Goal: Task Accomplishment & Management: Use online tool/utility

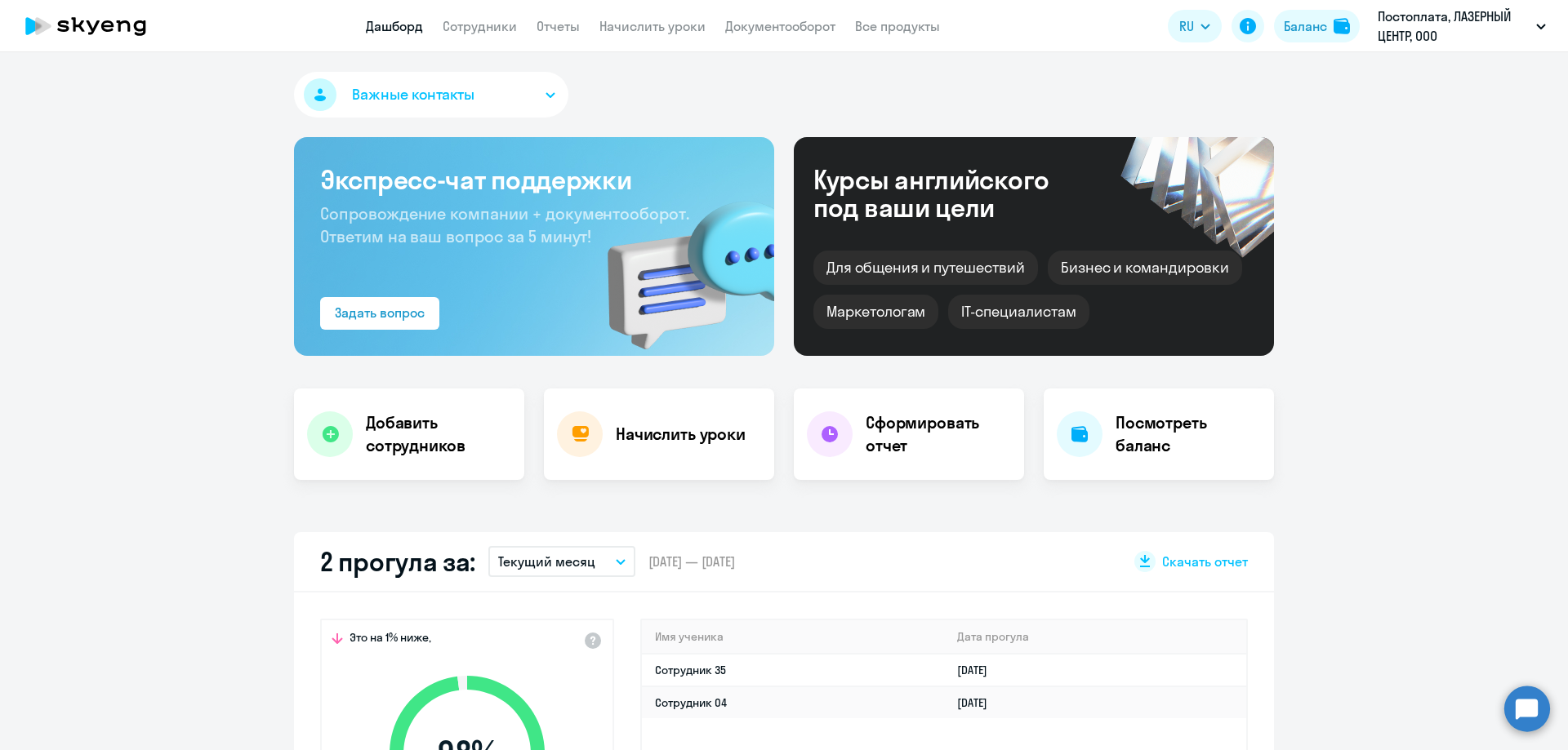
select select "30"
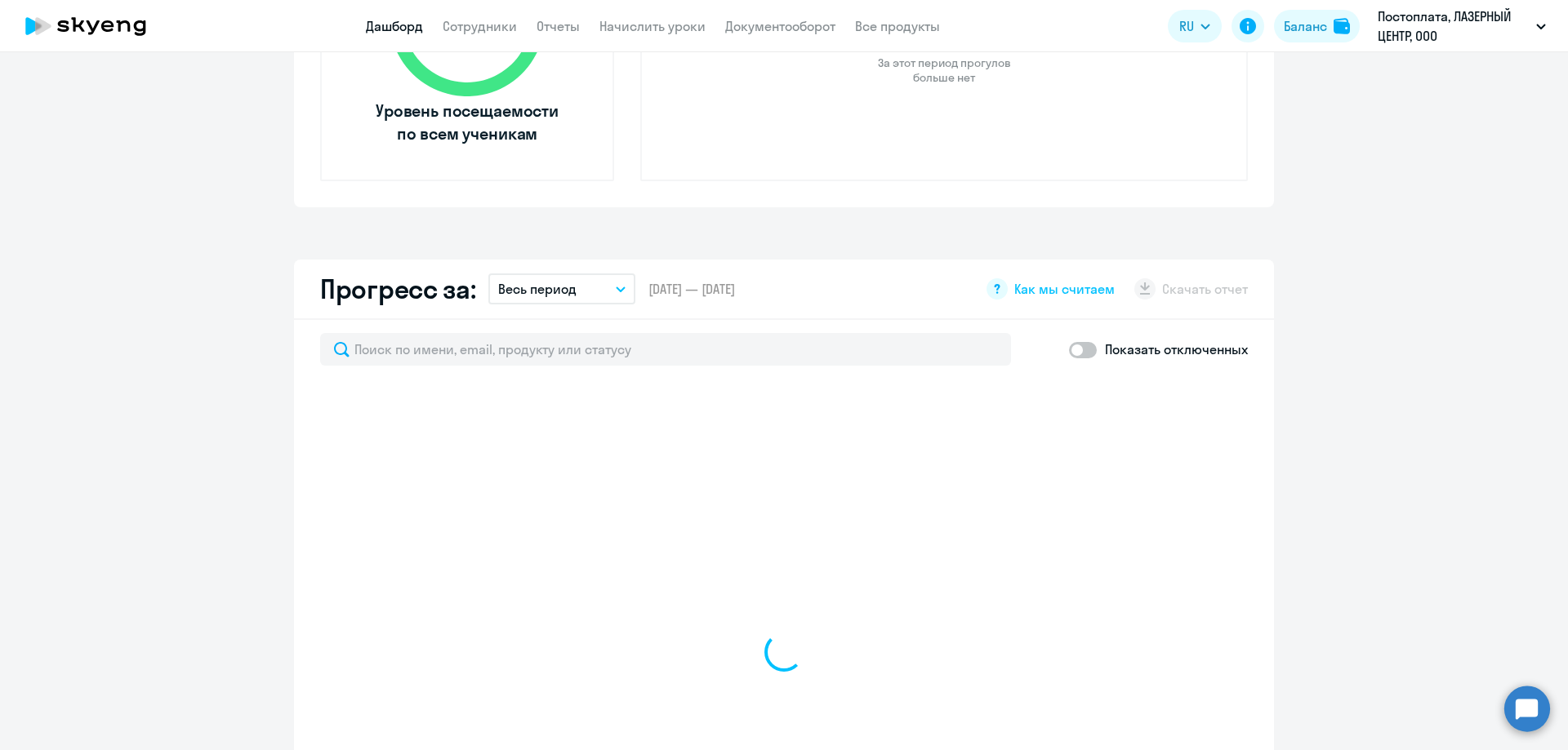
select select "30"
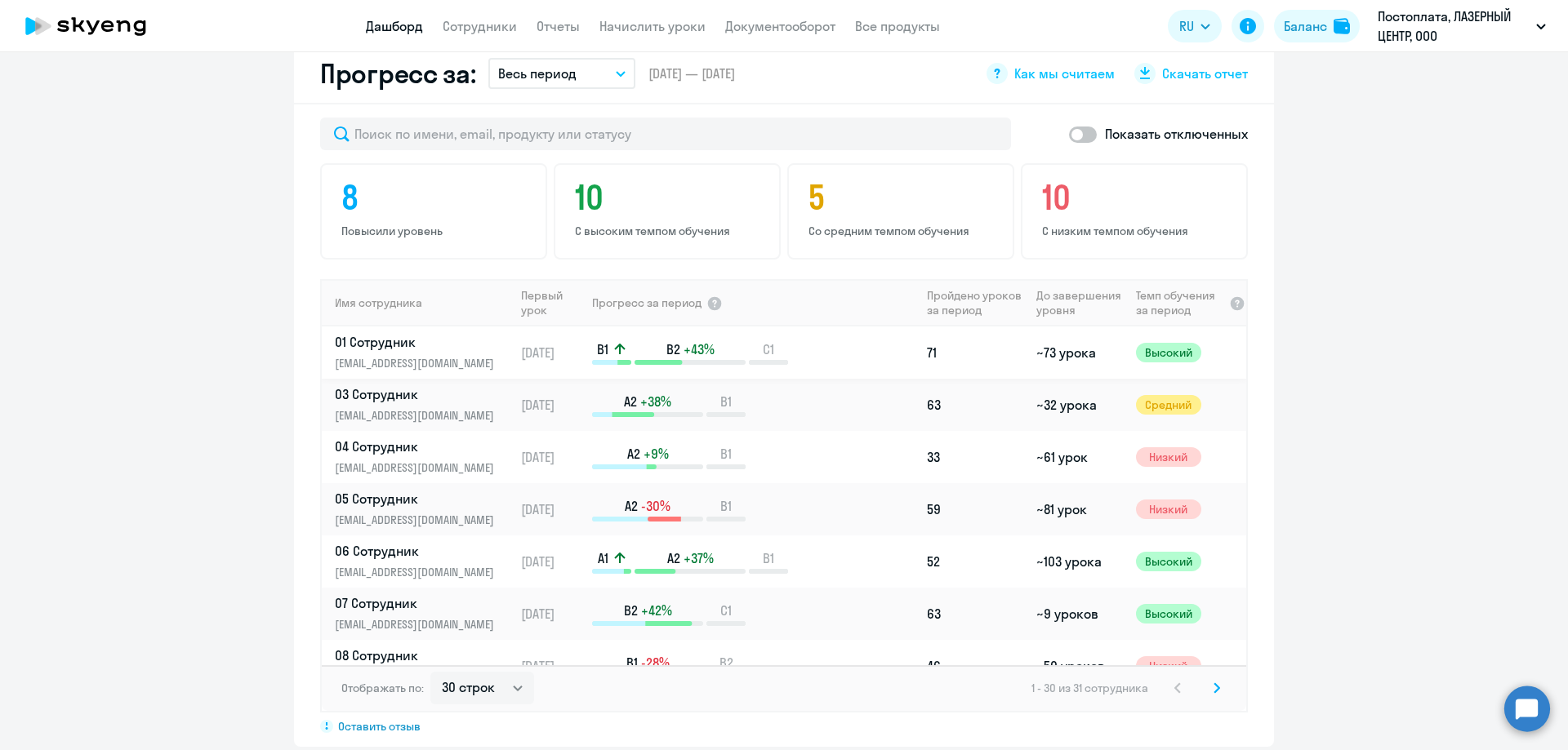
scroll to position [980, 0]
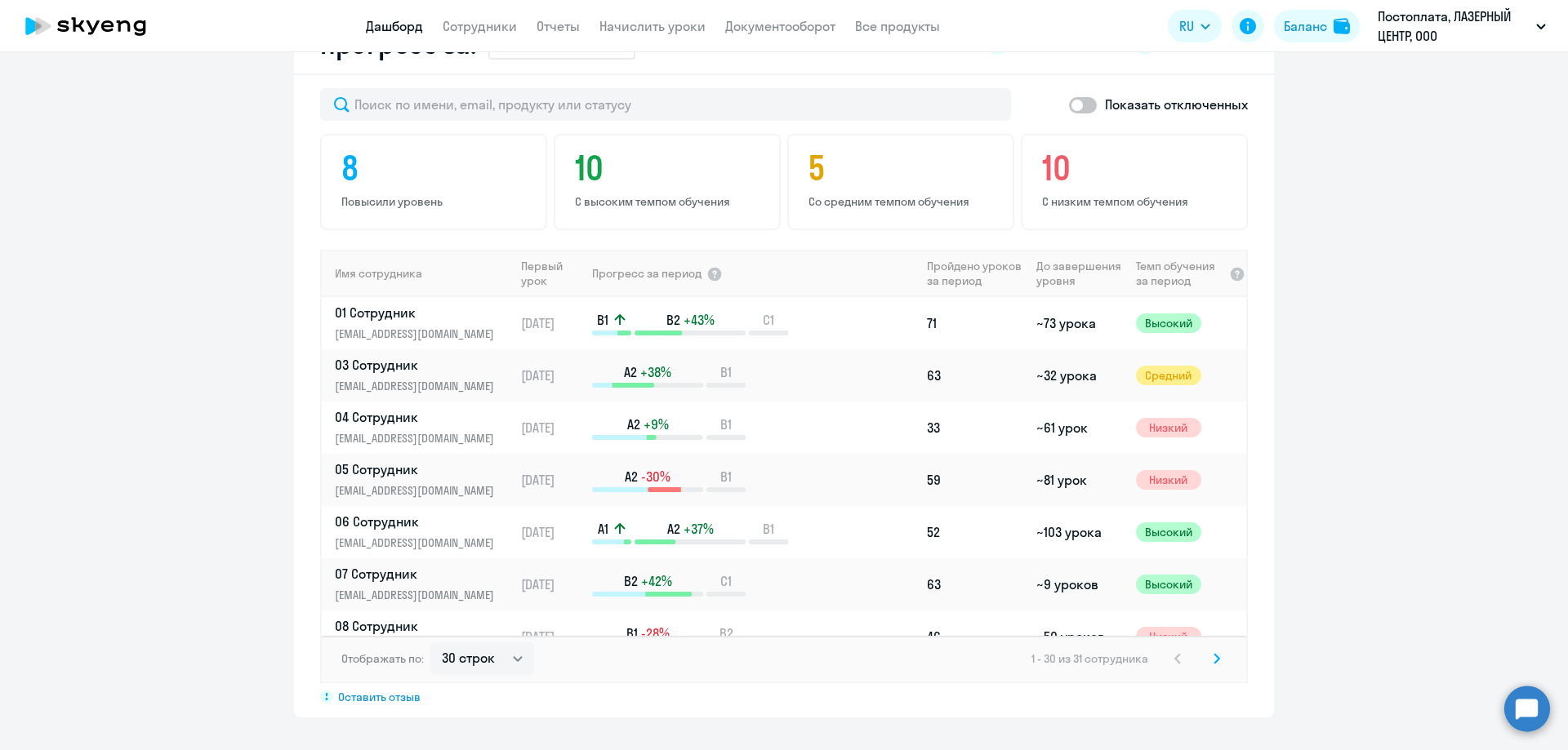
click at [1398, 361] on app-progress-dashboard "Прогресс за: Весь период – [DATE] — [DATE] Как мы считаем Скачать отчет Показат…" at bounding box center [784, 366] width 1568 height 703
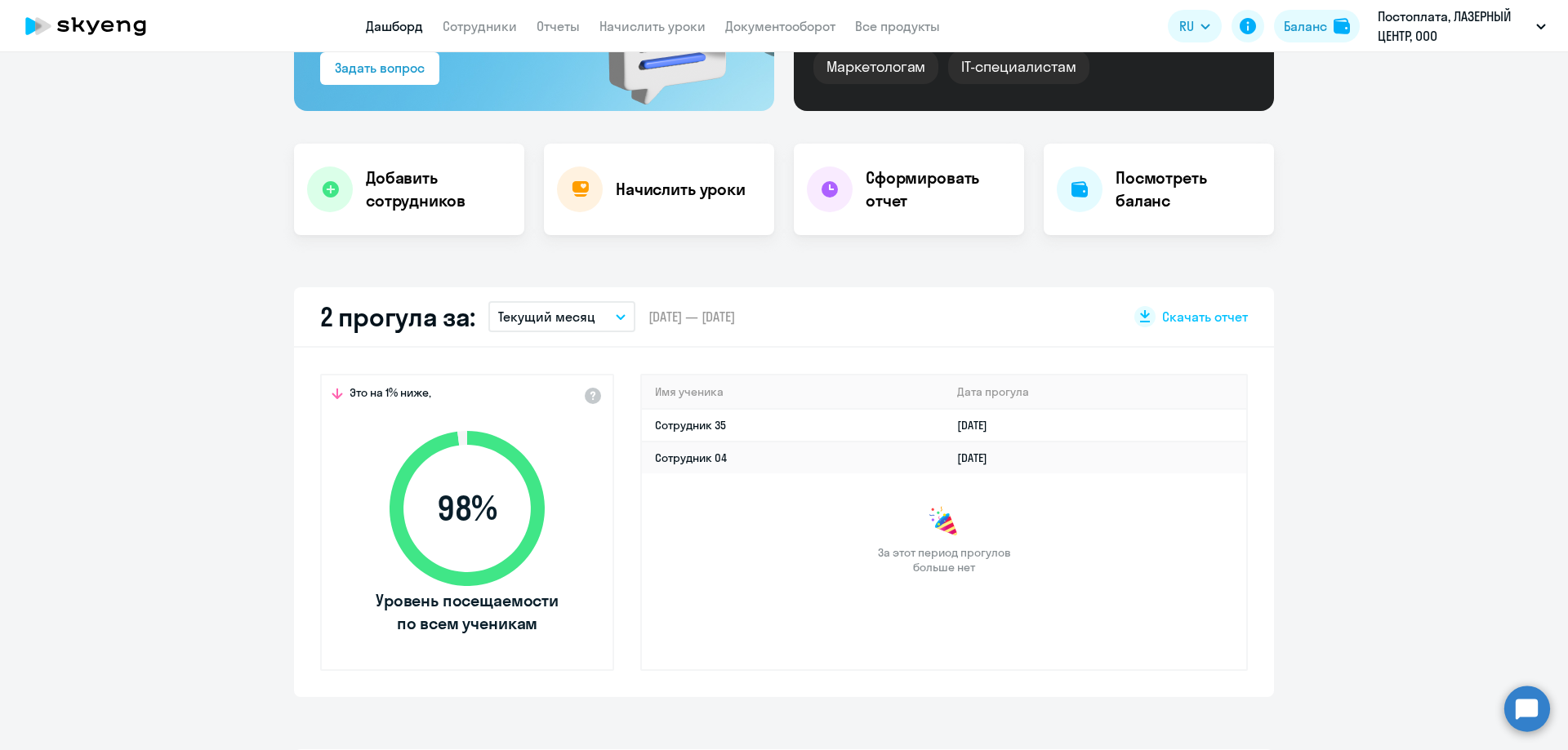
scroll to position [0, 0]
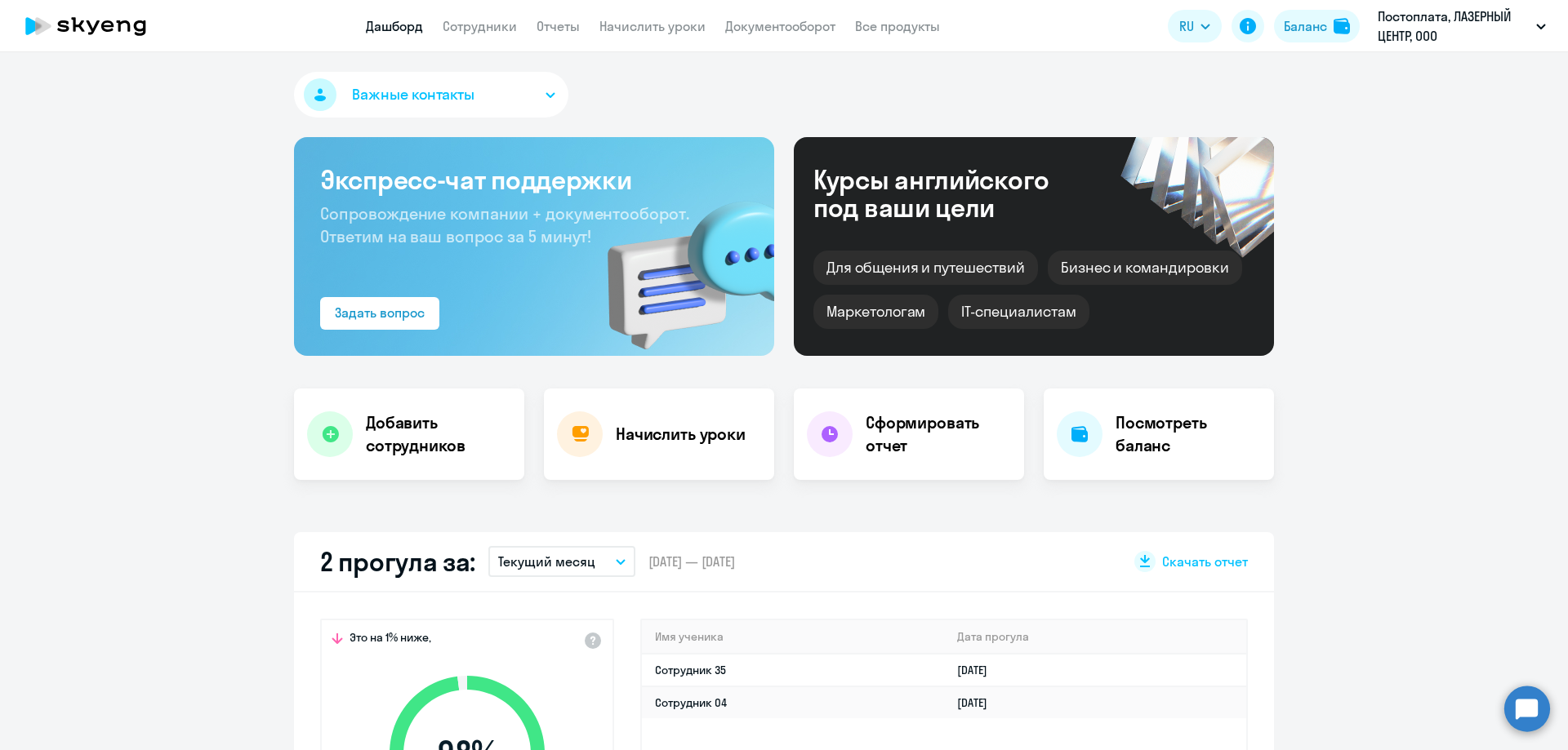
click at [661, 11] on app-header "Дашборд Сотрудники Отчеты Начислить уроки Документооборот Все продукты Дашборд …" at bounding box center [784, 26] width 1568 height 52
click at [657, 21] on link "Начислить уроки" at bounding box center [652, 26] width 106 height 16
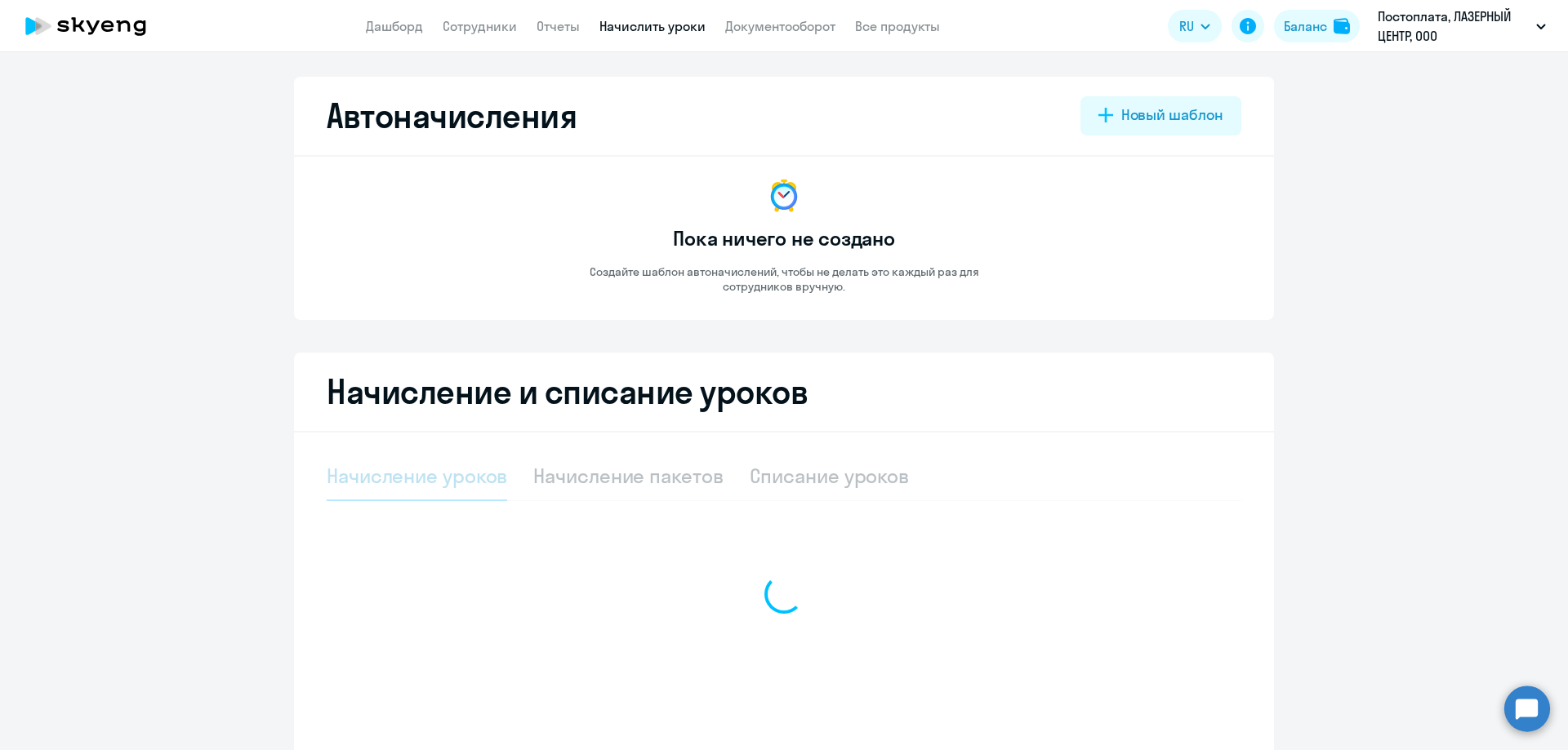
select select "10"
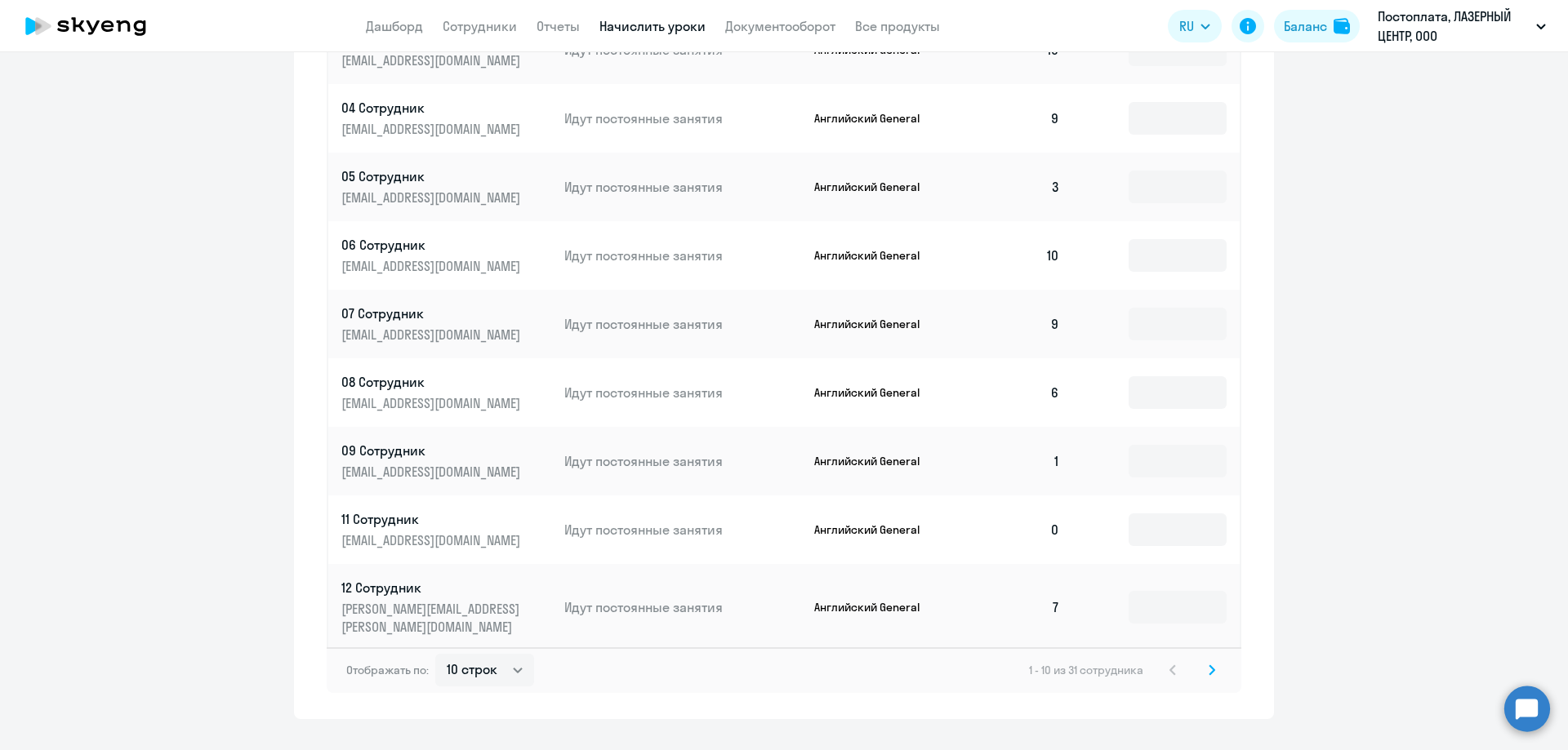
scroll to position [797, 0]
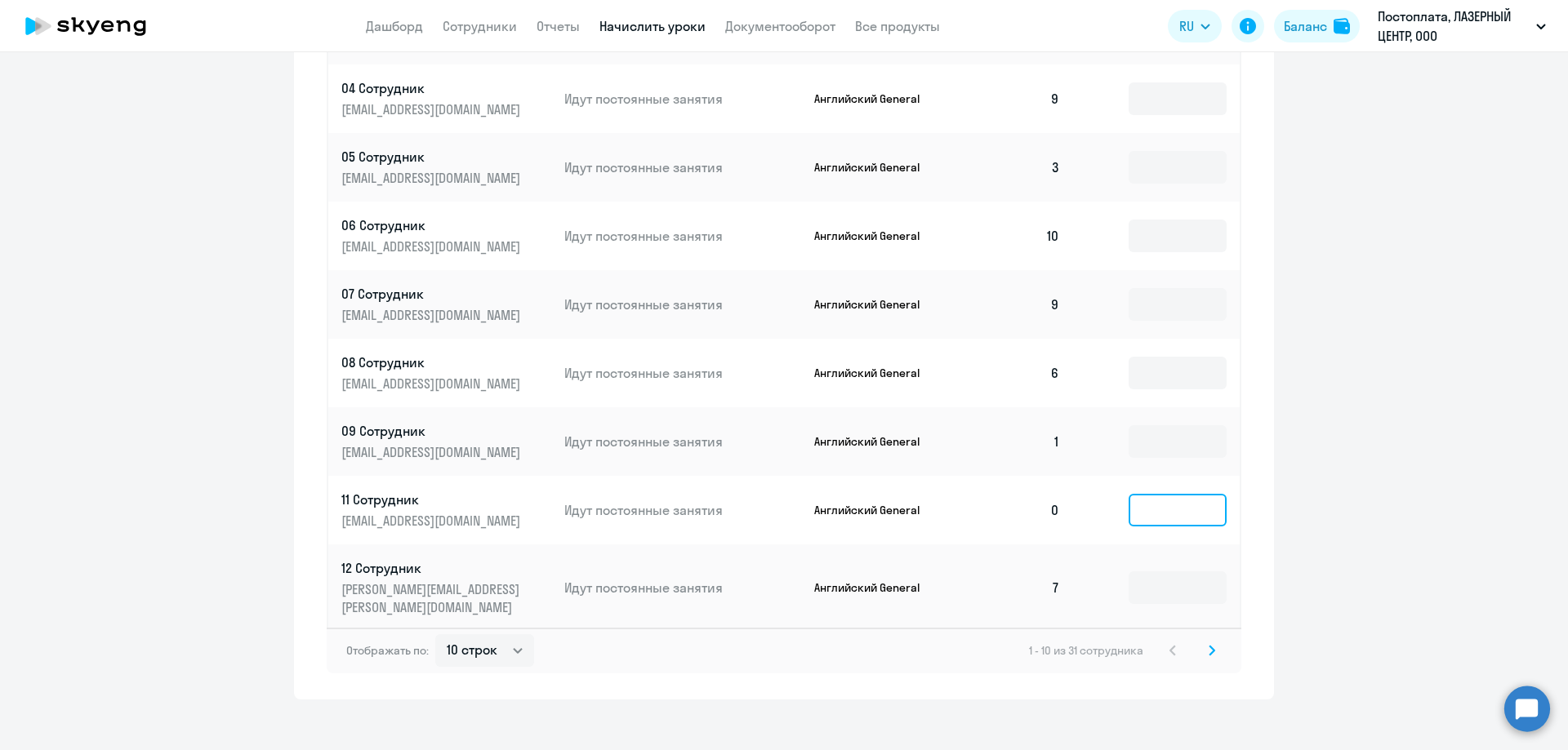
click at [1146, 518] on input at bounding box center [1178, 510] width 98 height 33
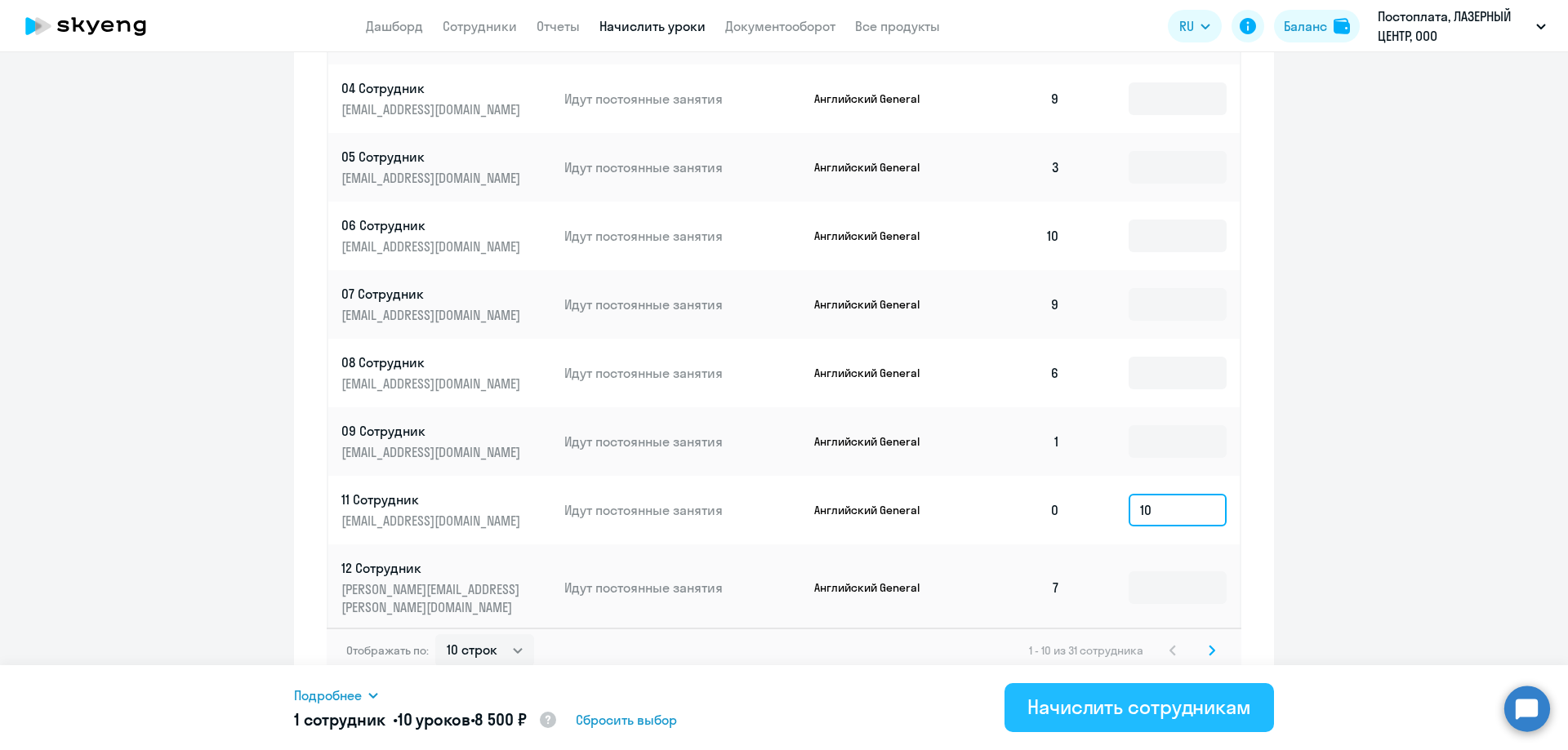
type input "10"
click at [1108, 710] on div "Начислить сотрудникам" at bounding box center [1140, 706] width 224 height 26
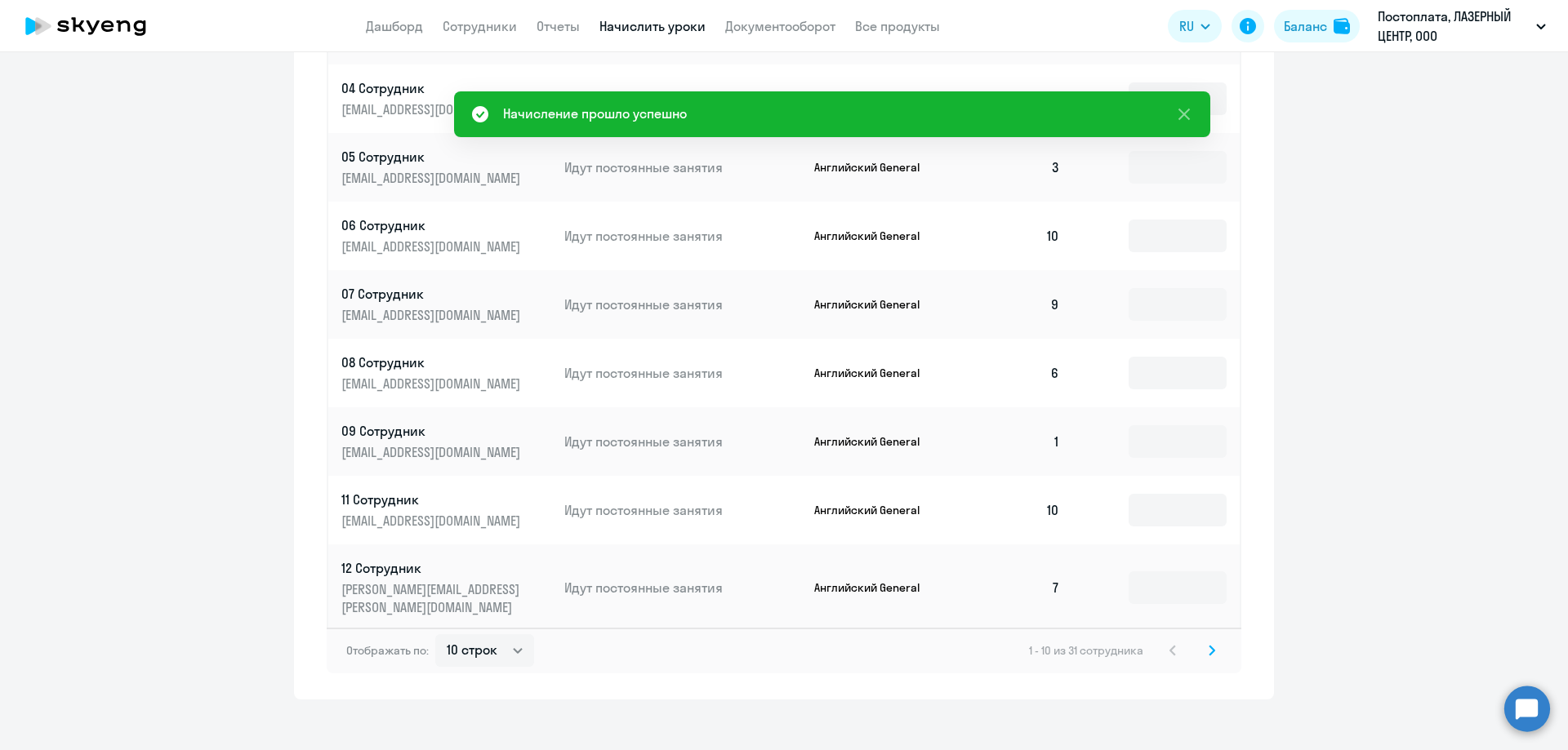
click at [397, 34] on app-menu-item-link "Дашборд" at bounding box center [394, 26] width 57 height 21
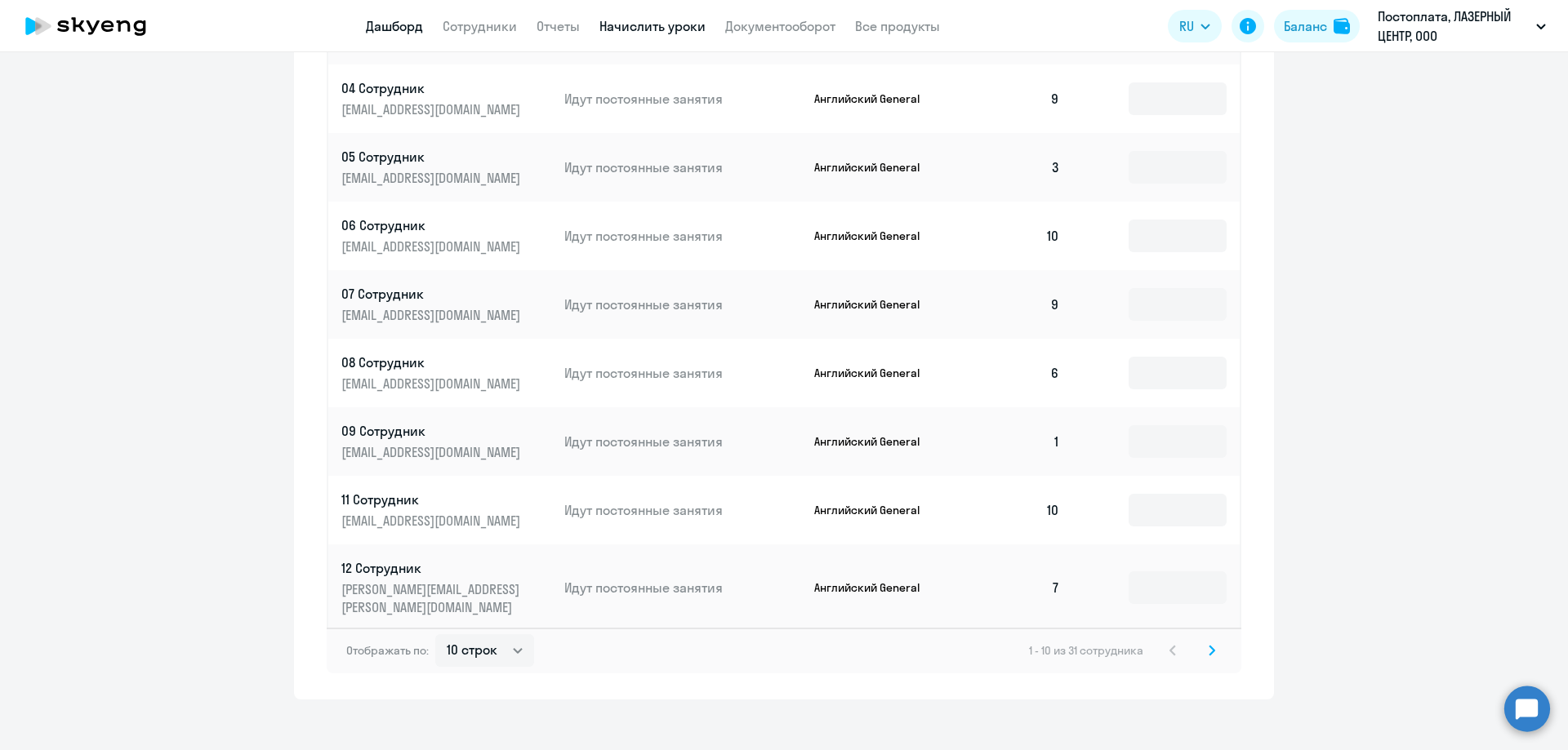
click at [386, 26] on link "Дашборд" at bounding box center [394, 26] width 57 height 16
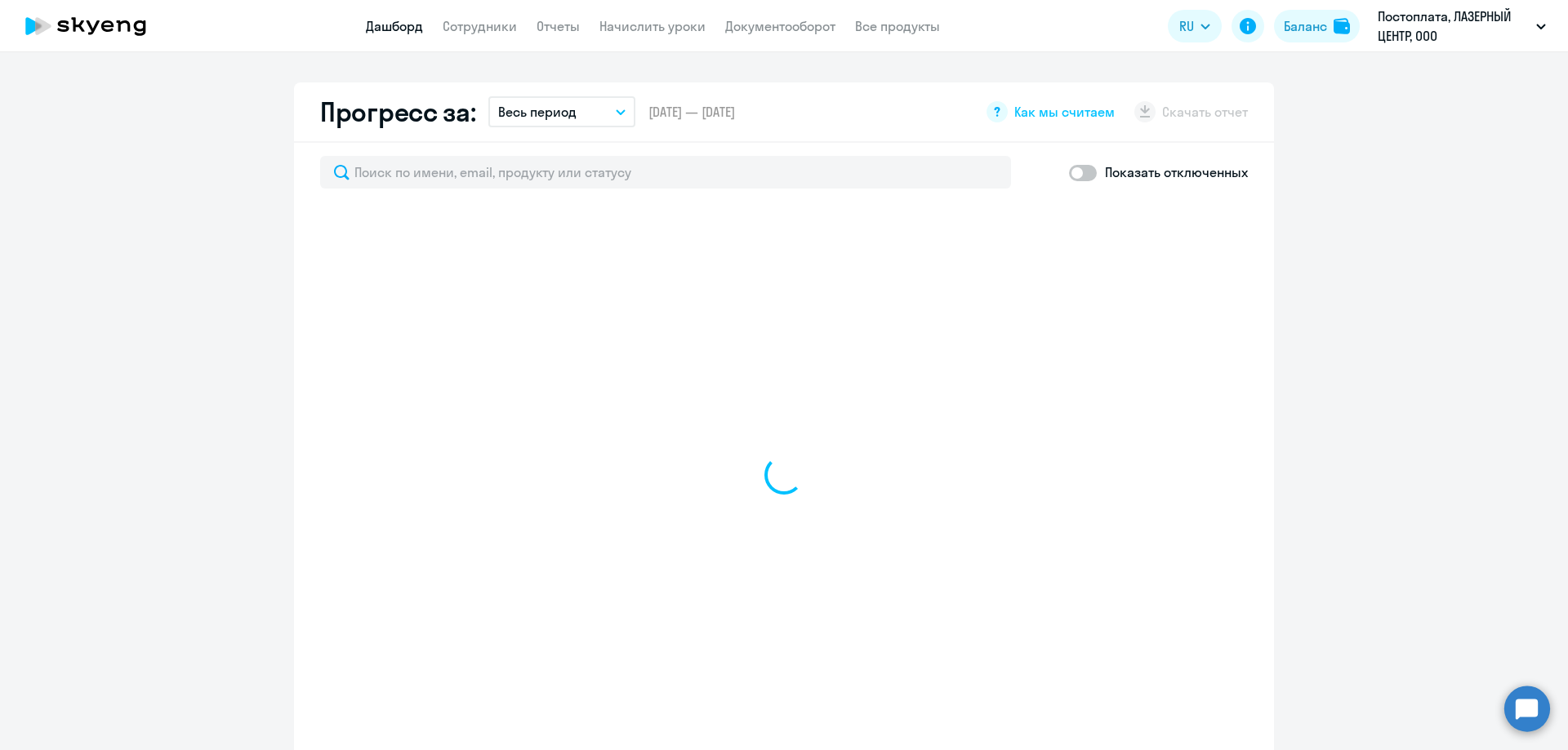
scroll to position [912, 0]
select select "30"
